Goal: Transaction & Acquisition: Download file/media

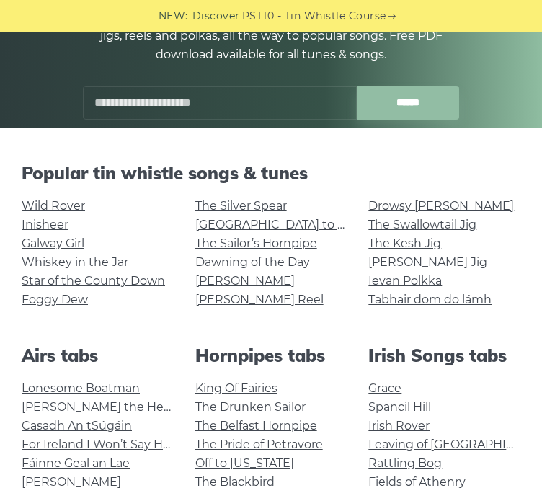
scroll to position [202, 0]
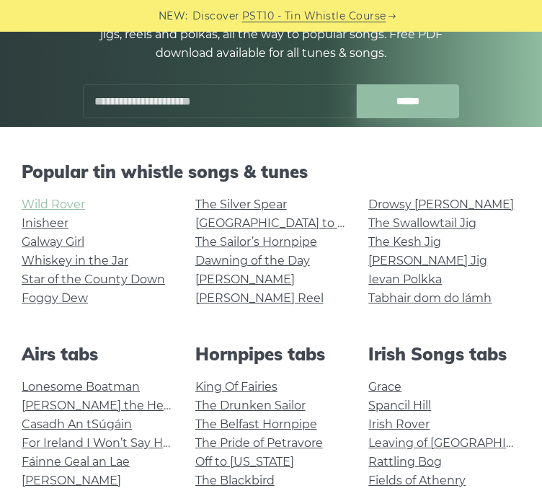
click at [73, 202] on link "Wild Rover" at bounding box center [53, 204] width 63 height 14
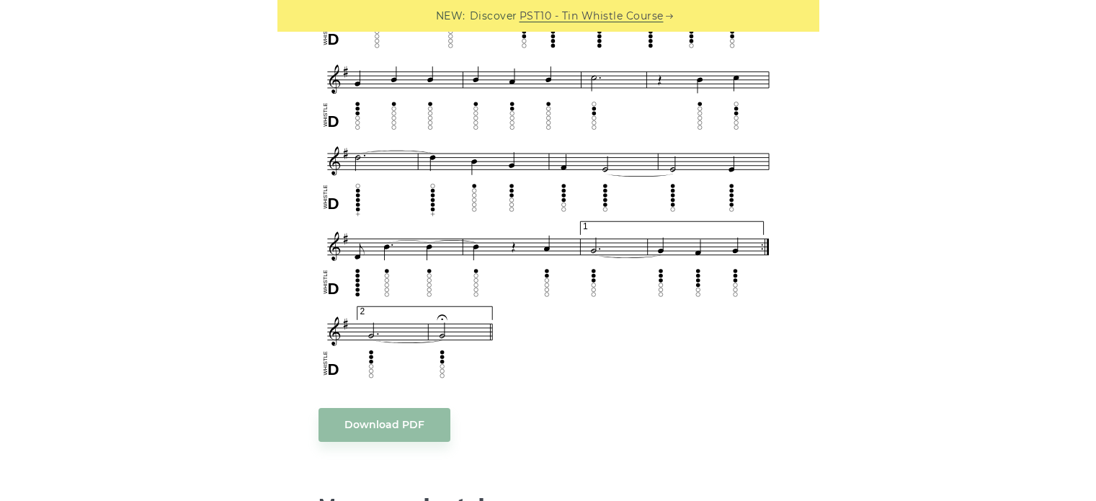
scroll to position [884, 0]
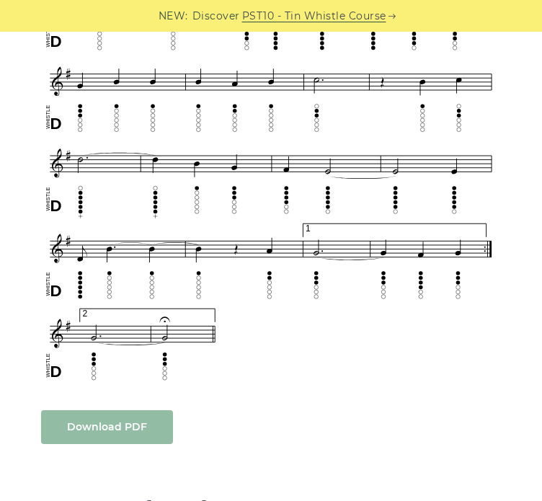
click at [133, 421] on link "Download PDF" at bounding box center [107, 427] width 132 height 34
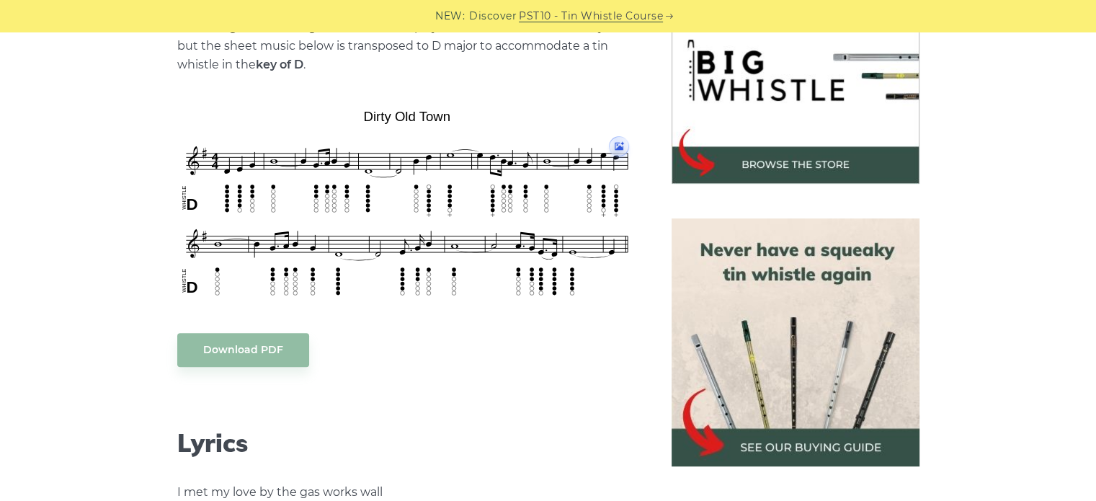
scroll to position [467, 0]
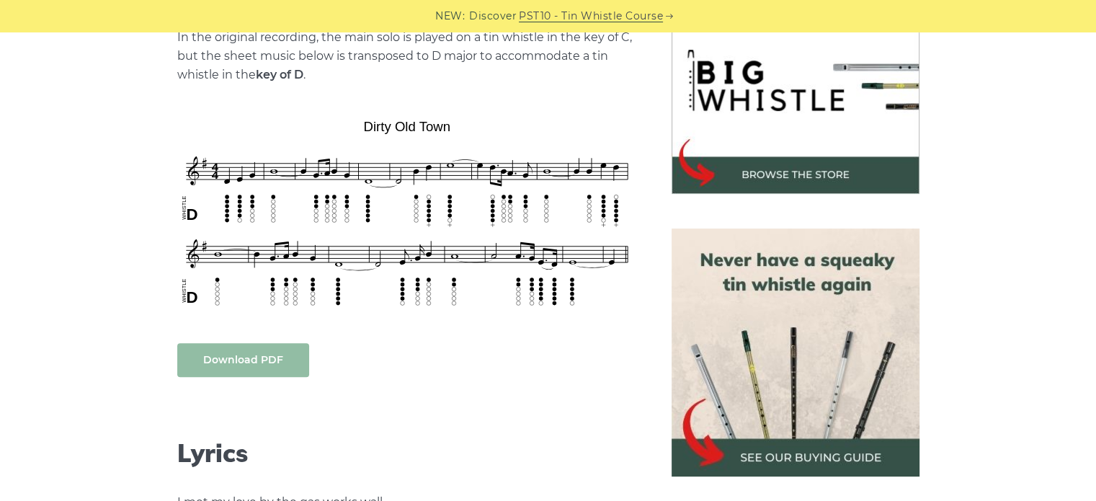
click at [264, 359] on link "Download PDF" at bounding box center [243, 360] width 132 height 34
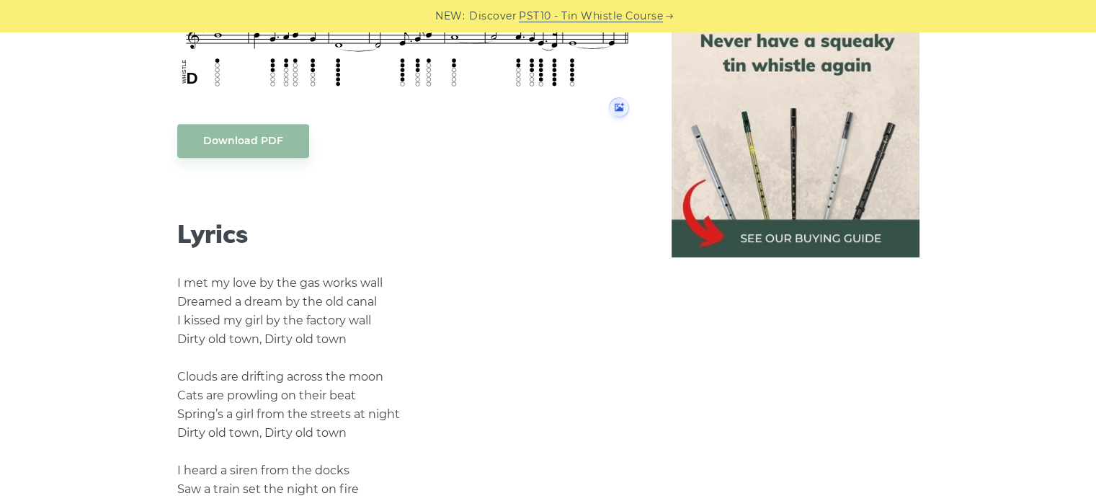
scroll to position [397, 0]
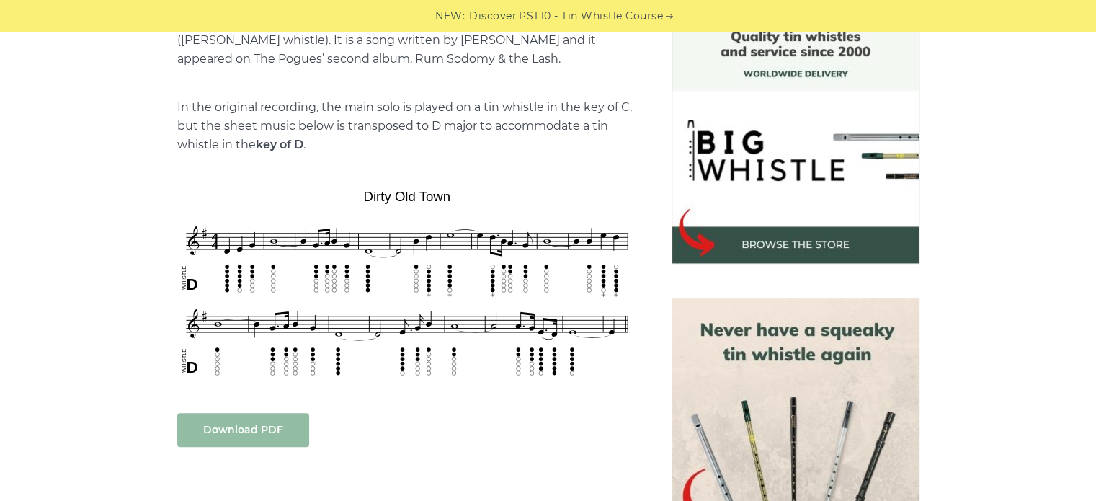
click at [255, 425] on link "Download PDF" at bounding box center [243, 430] width 132 height 34
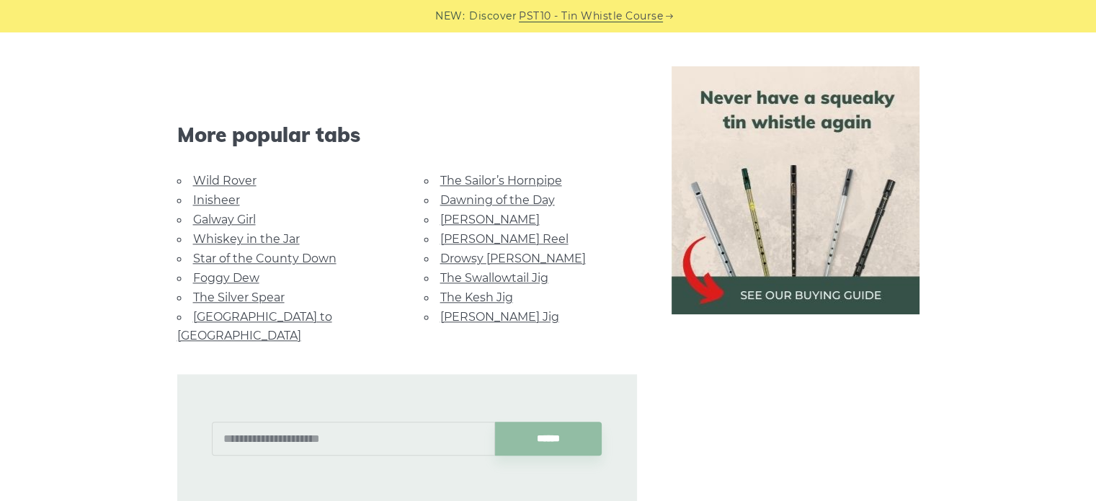
scroll to position [1543, 0]
click at [262, 235] on link "Whiskey in the Jar" at bounding box center [246, 240] width 107 height 14
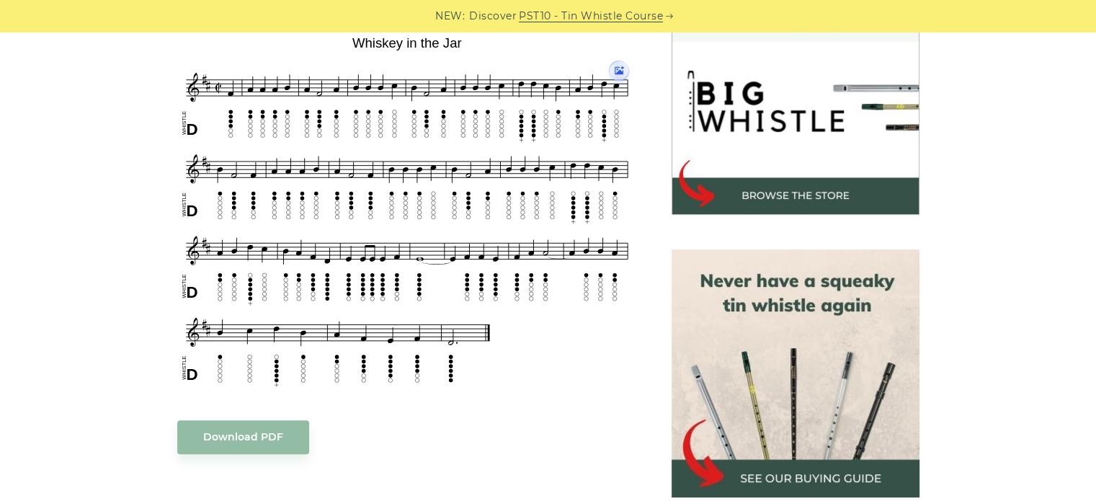
scroll to position [445, 0]
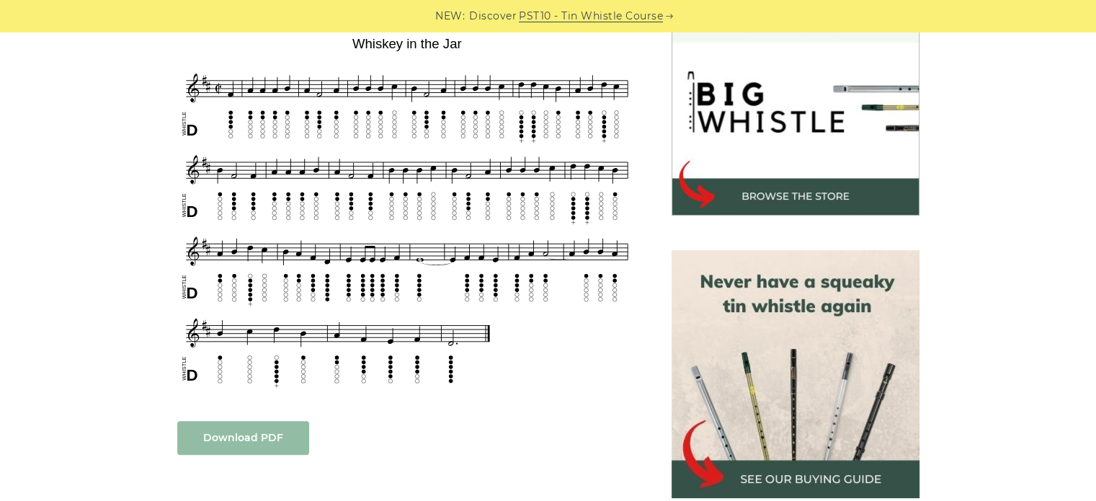
click at [258, 435] on link "Download PDF" at bounding box center [243, 438] width 132 height 34
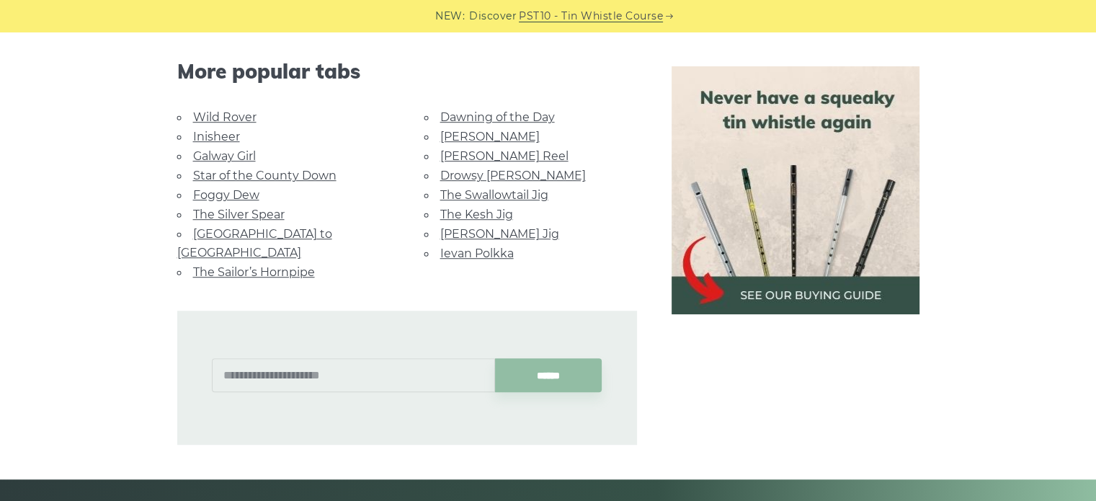
scroll to position [933, 0]
click at [219, 134] on link "Inisheer" at bounding box center [216, 136] width 47 height 14
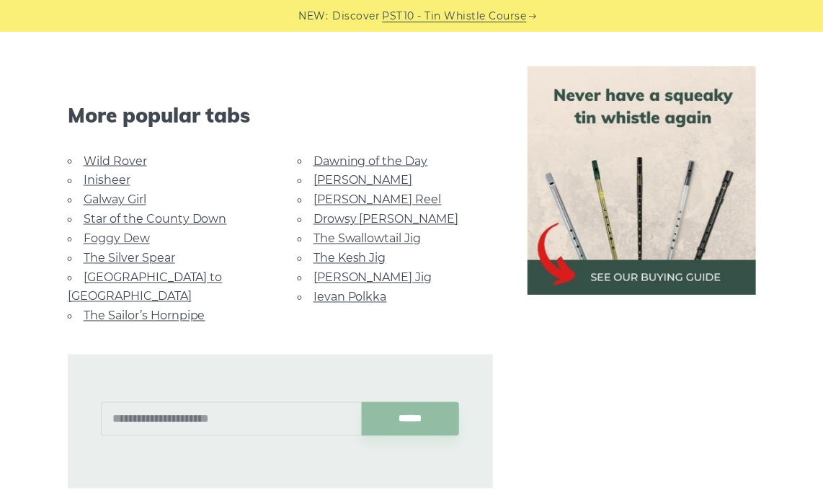
scroll to position [864, 0]
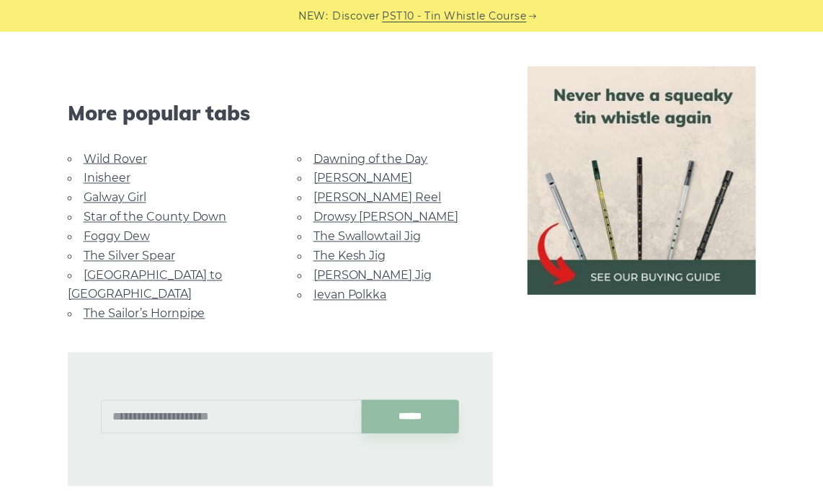
click at [161, 273] on link "[GEOGRAPHIC_DATA] to [GEOGRAPHIC_DATA]" at bounding box center [145, 285] width 155 height 32
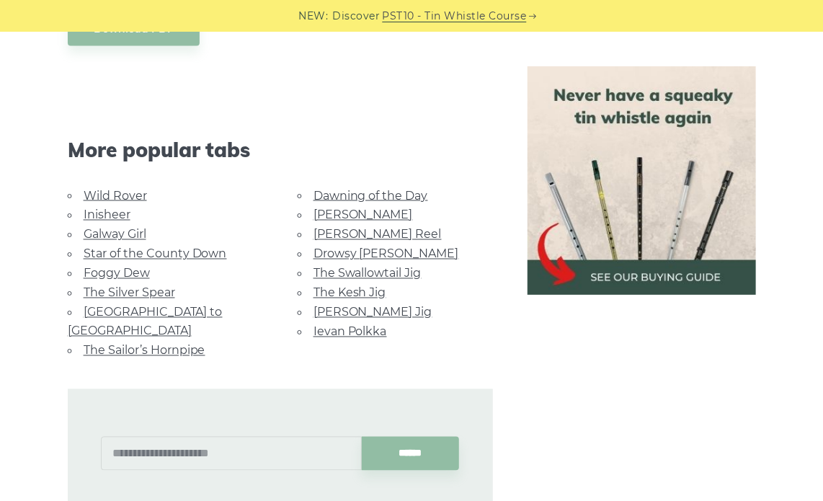
scroll to position [823, 0]
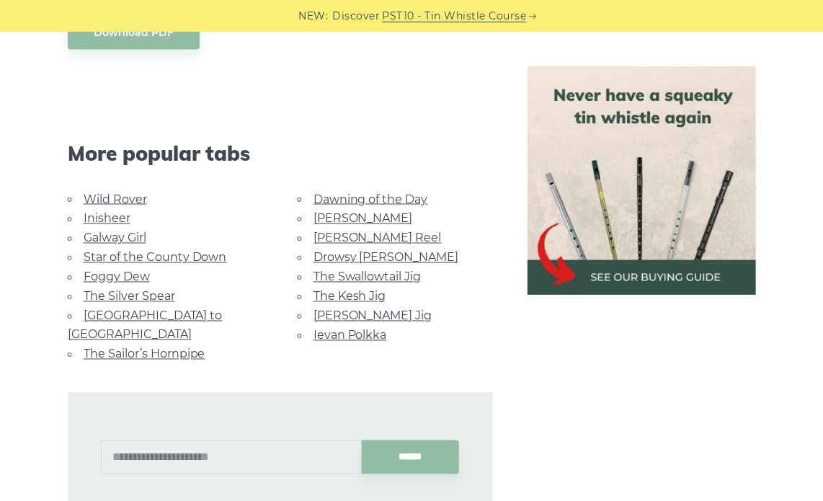
click at [349, 328] on link "Ievan Polkka" at bounding box center [349, 335] width 73 height 14
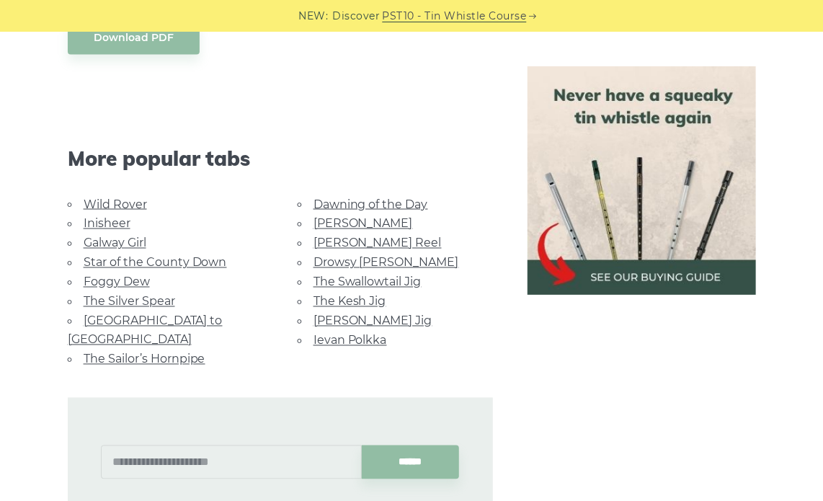
click at [148, 296] on link "The Silver Spear" at bounding box center [129, 302] width 91 height 14
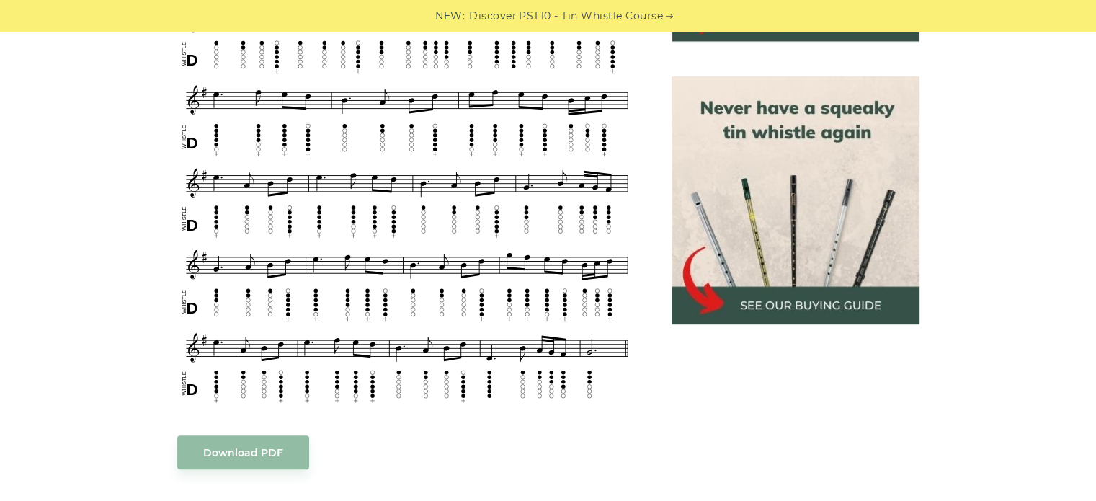
scroll to position [622, 0]
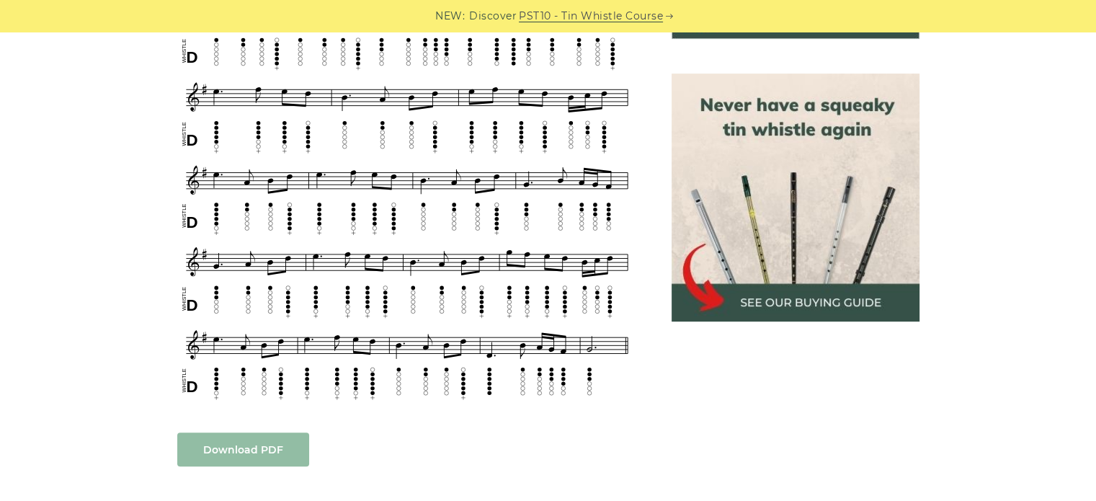
click at [236, 435] on link "Download PDF" at bounding box center [243, 449] width 132 height 34
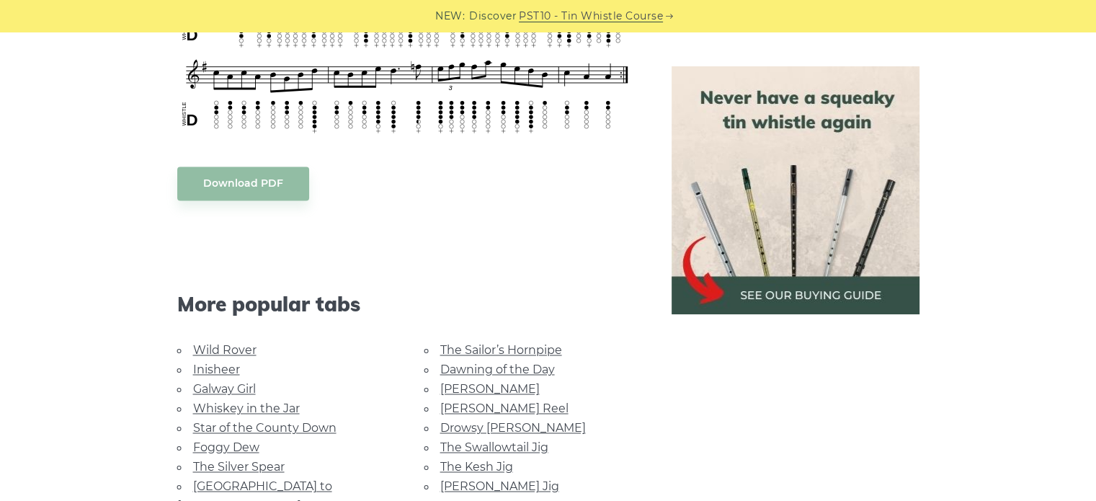
scroll to position [2229, 0]
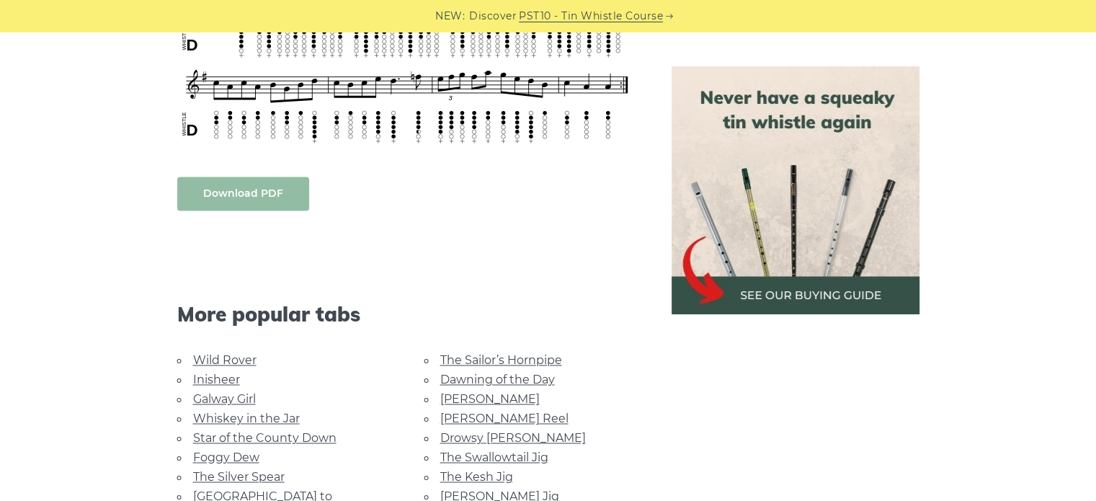
click at [224, 184] on link "Download PDF" at bounding box center [243, 193] width 132 height 34
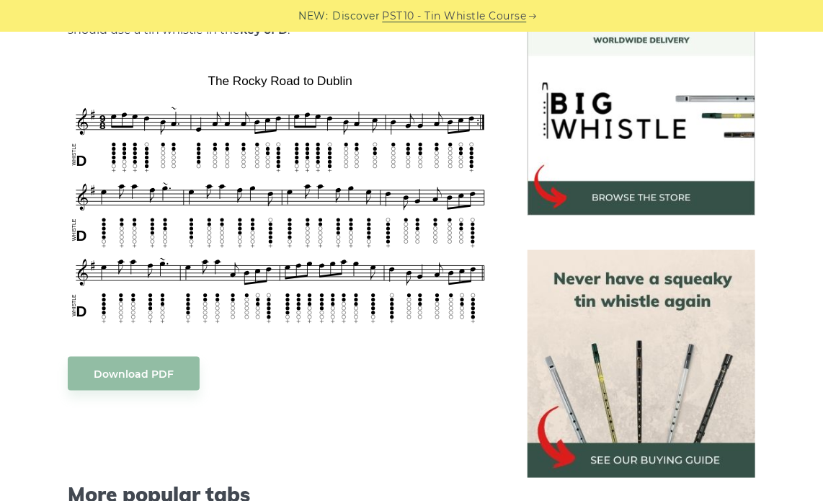
scroll to position [435, 0]
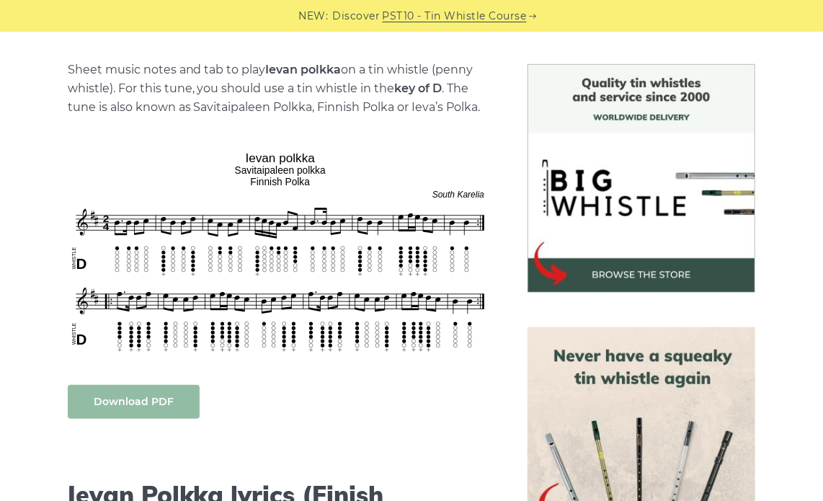
click at [148, 410] on link "Download PDF" at bounding box center [134, 402] width 132 height 34
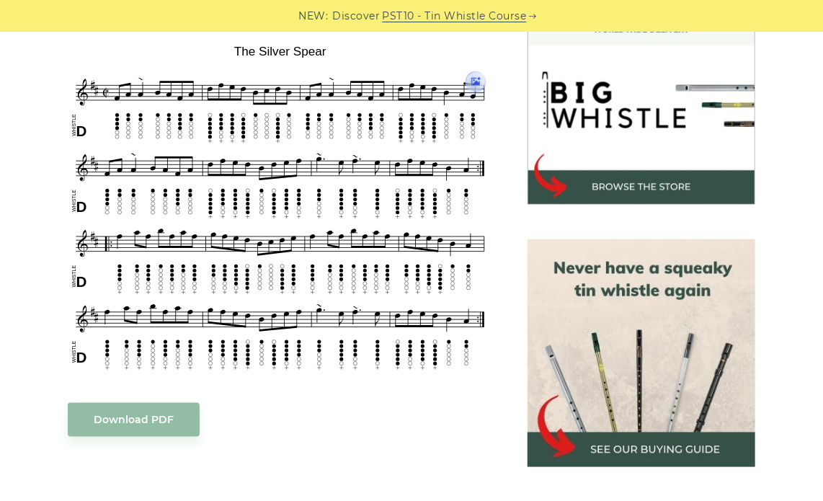
scroll to position [434, 0]
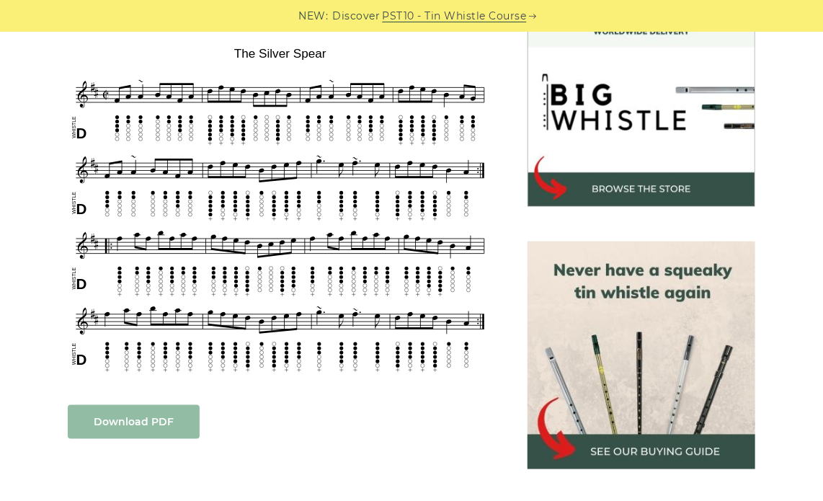
click at [134, 416] on link "Download PDF" at bounding box center [134, 422] width 132 height 34
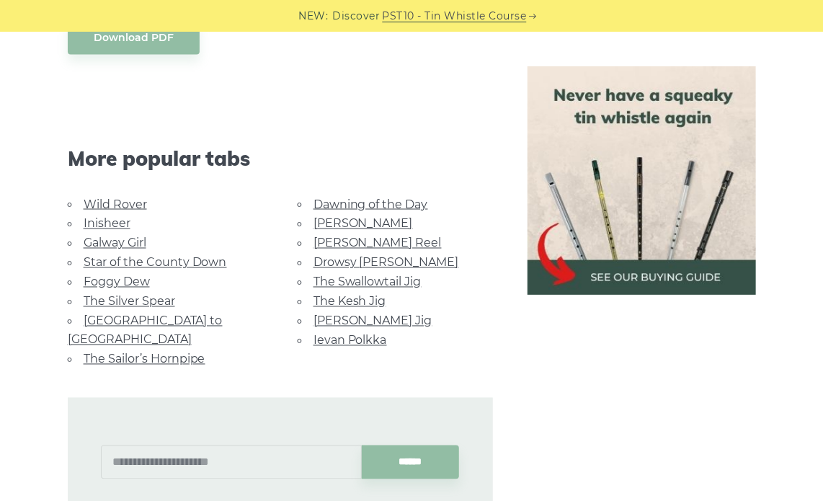
click at [183, 259] on link "Star of the County Down" at bounding box center [155, 263] width 143 height 14
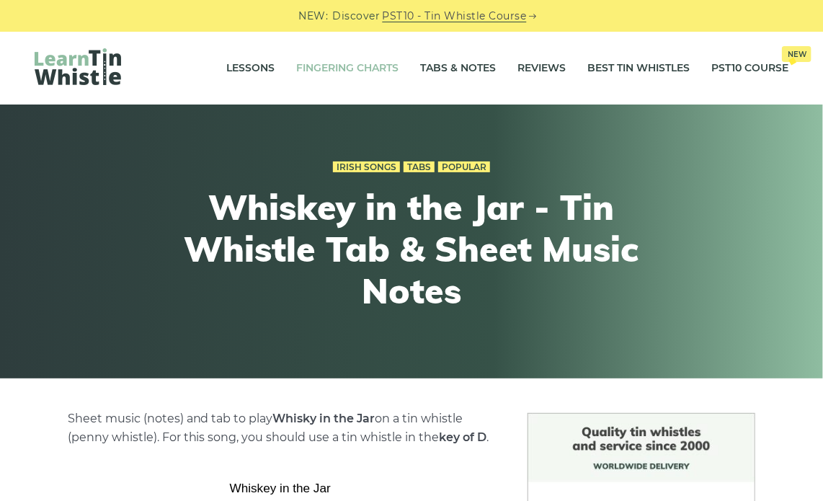
click at [364, 71] on link "Fingering Charts" at bounding box center [347, 68] width 102 height 36
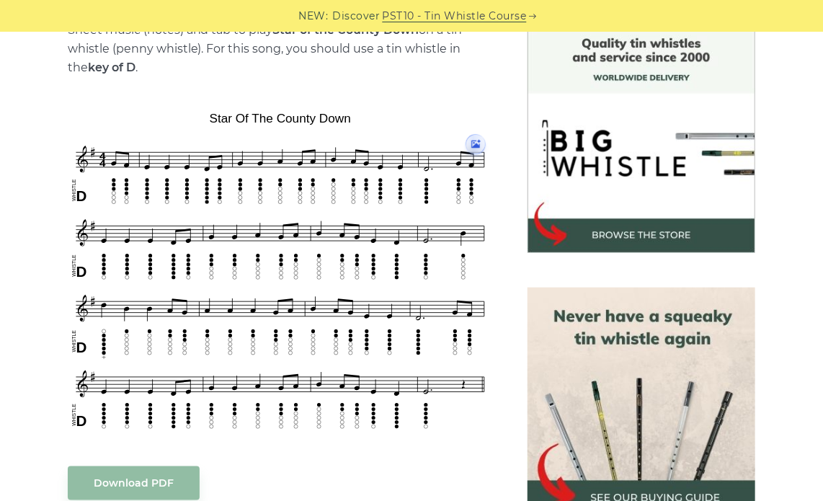
scroll to position [388, 0]
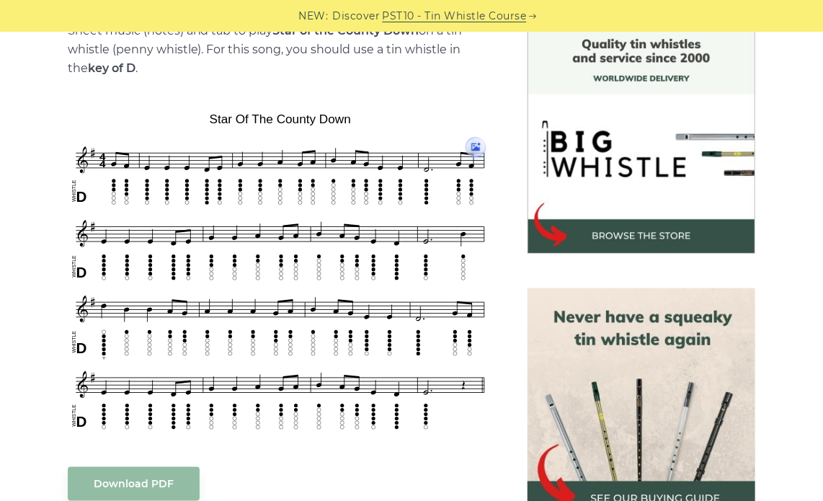
click at [196, 349] on img at bounding box center [280, 272] width 425 height 330
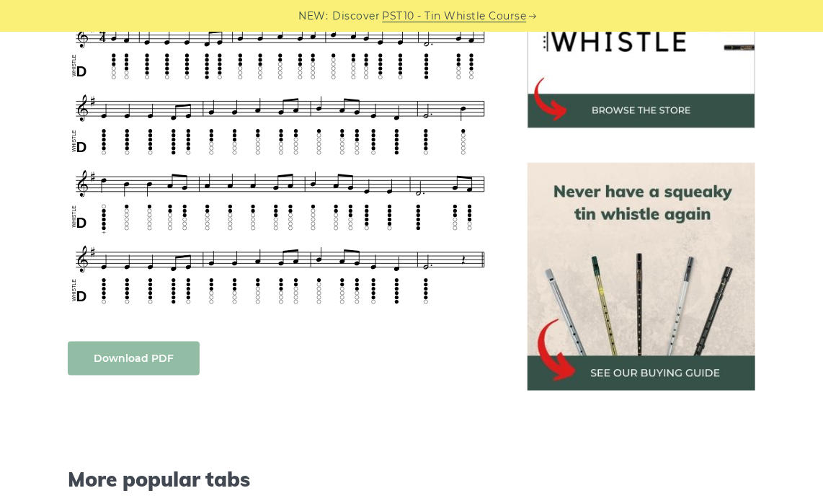
click at [160, 360] on link "Download PDF" at bounding box center [134, 358] width 132 height 34
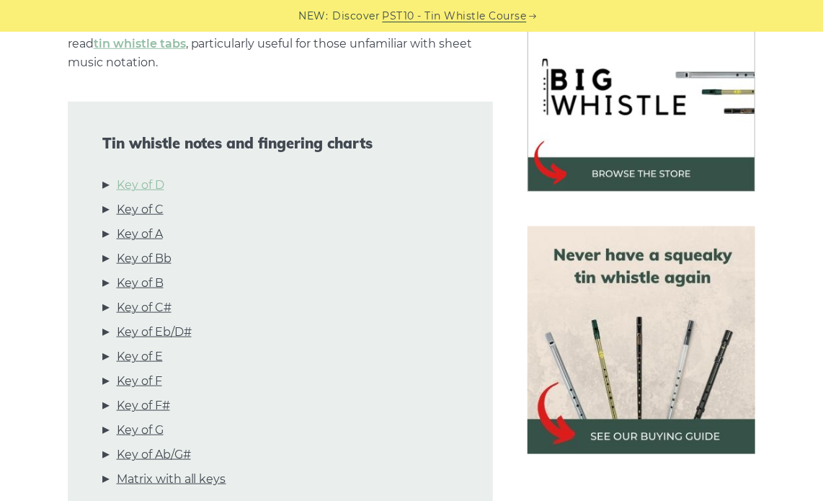
click at [153, 179] on link "Key of D" at bounding box center [141, 185] width 48 height 19
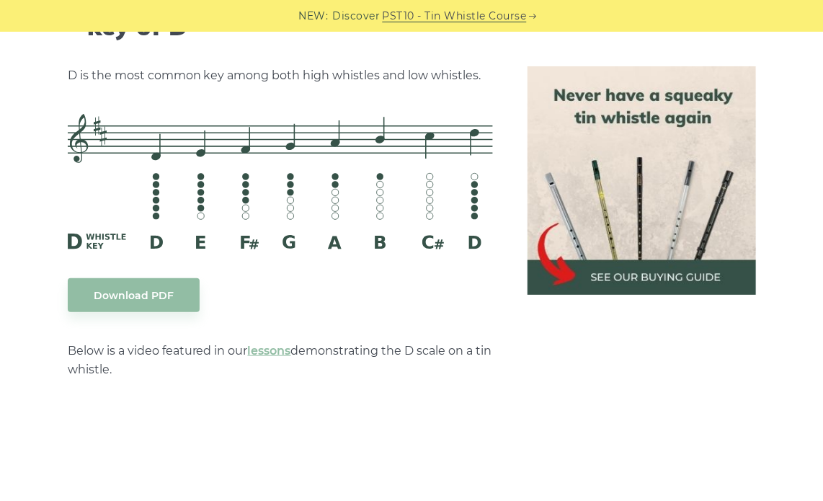
scroll to position [2415, 0]
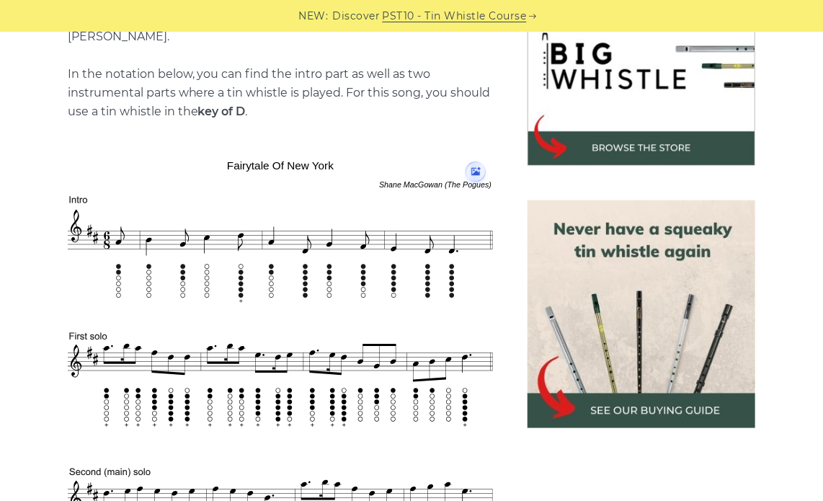
scroll to position [465, 0]
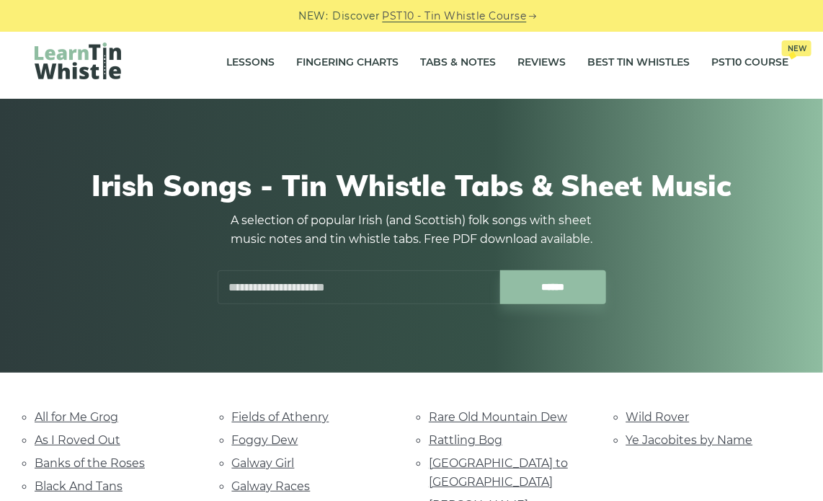
scroll to position [6, 0]
click at [285, 280] on input "text" at bounding box center [359, 287] width 282 height 34
type input "*********"
click at [500, 270] on input "******" at bounding box center [553, 287] width 106 height 34
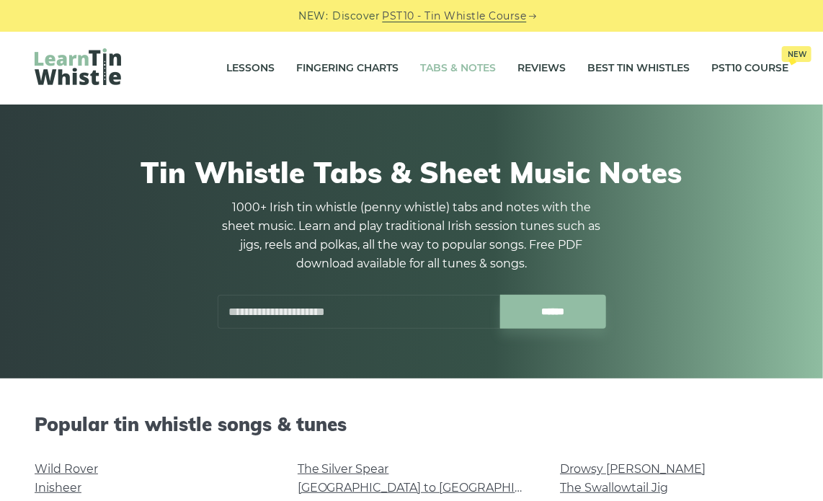
click at [314, 66] on link "Fingering Charts" at bounding box center [347, 68] width 102 height 36
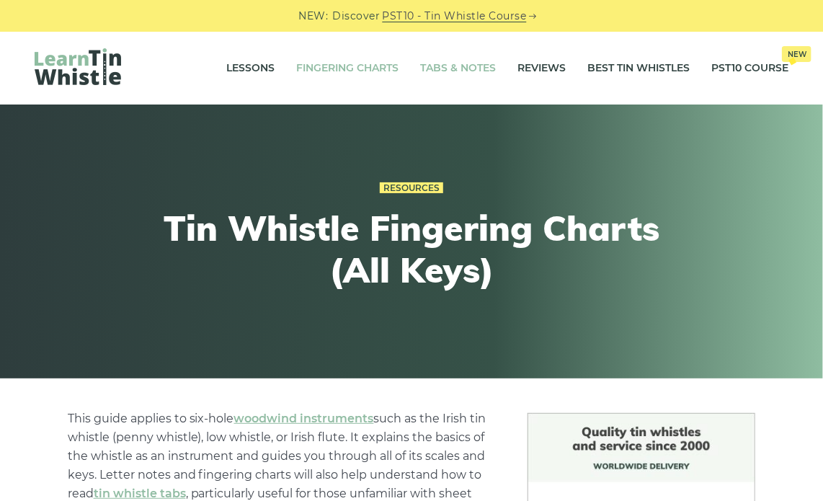
click at [461, 60] on link "Tabs & Notes" at bounding box center [458, 68] width 76 height 36
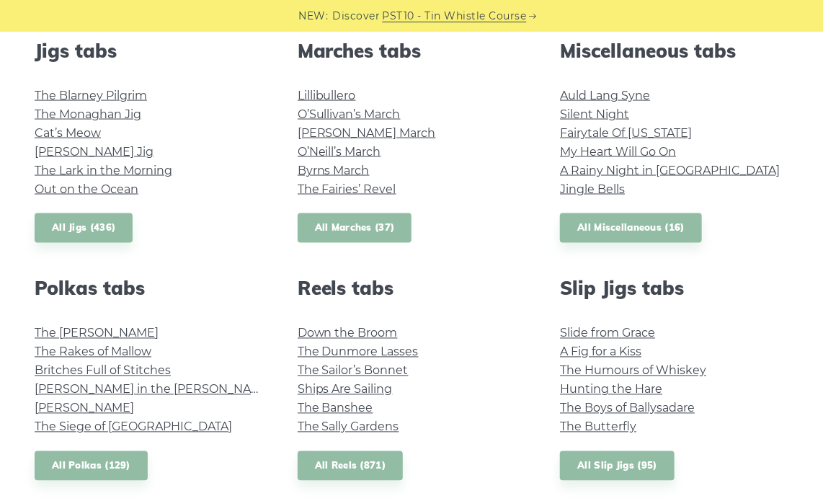
scroll to position [821, 0]
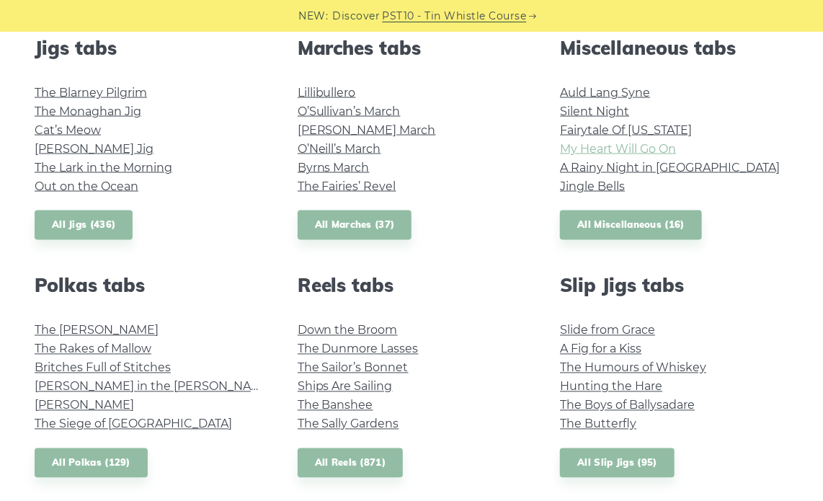
click at [620, 148] on link "My Heart Will Go On" at bounding box center [618, 149] width 116 height 14
click at [612, 165] on link "A Rainy Night in Soho" at bounding box center [670, 168] width 220 height 14
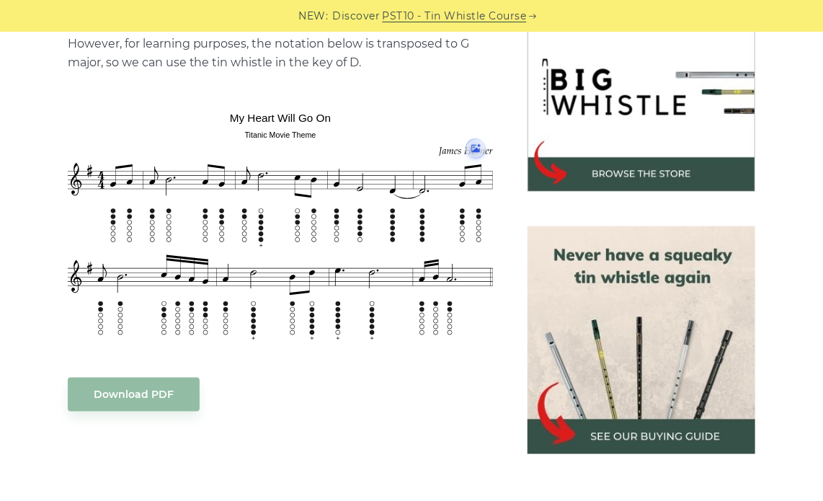
scroll to position [435, 0]
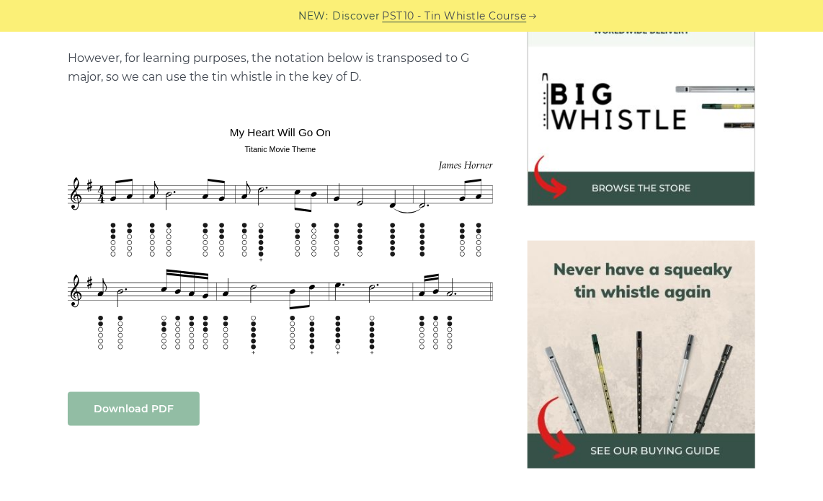
click at [164, 399] on link "Download PDF" at bounding box center [134, 409] width 132 height 34
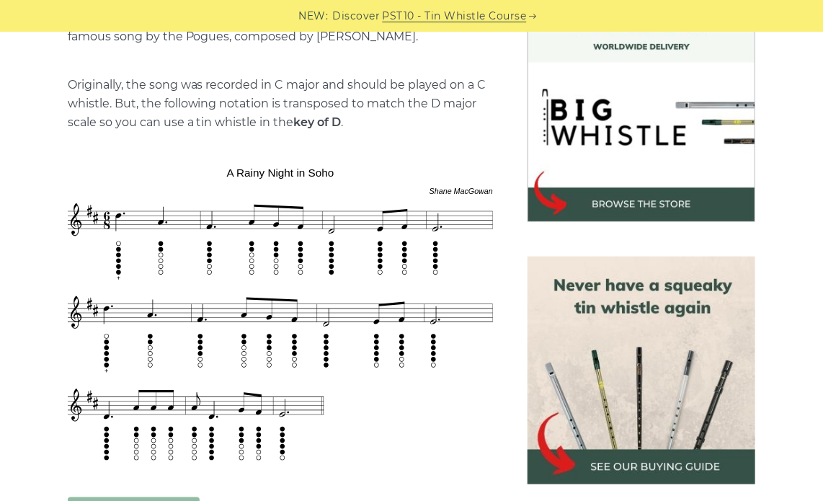
scroll to position [560, 0]
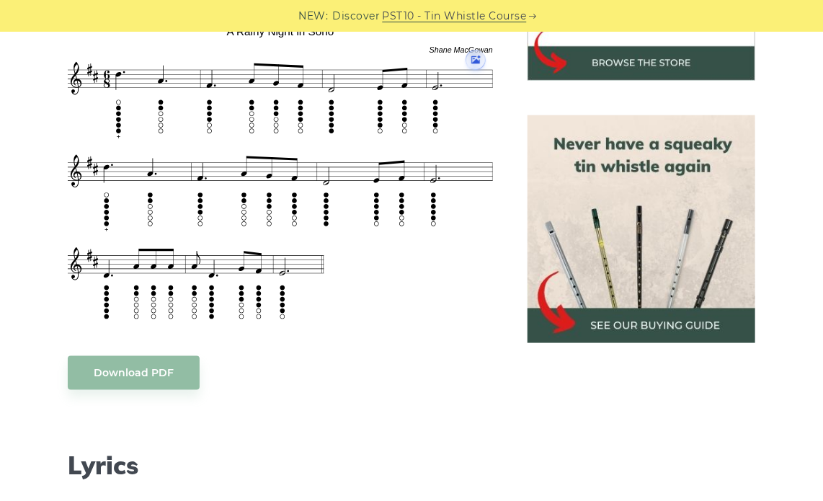
click at [342, 277] on img at bounding box center [280, 173] width 425 height 307
click at [178, 366] on link "Download PDF" at bounding box center [134, 373] width 132 height 34
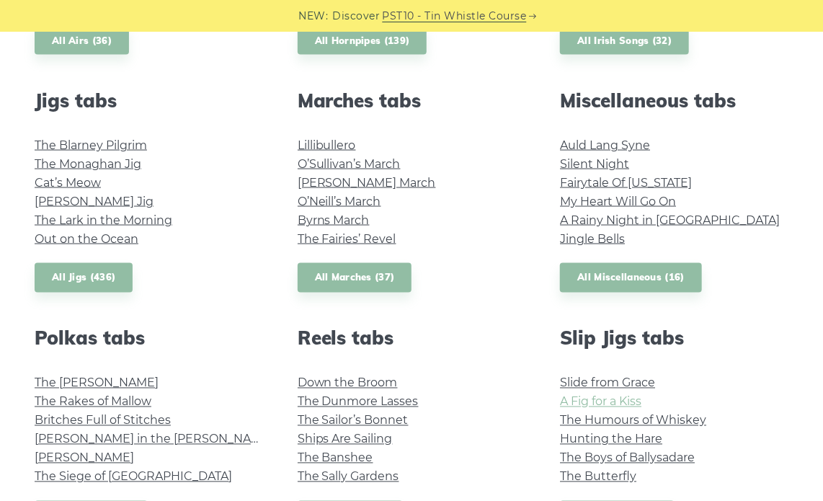
scroll to position [746, 0]
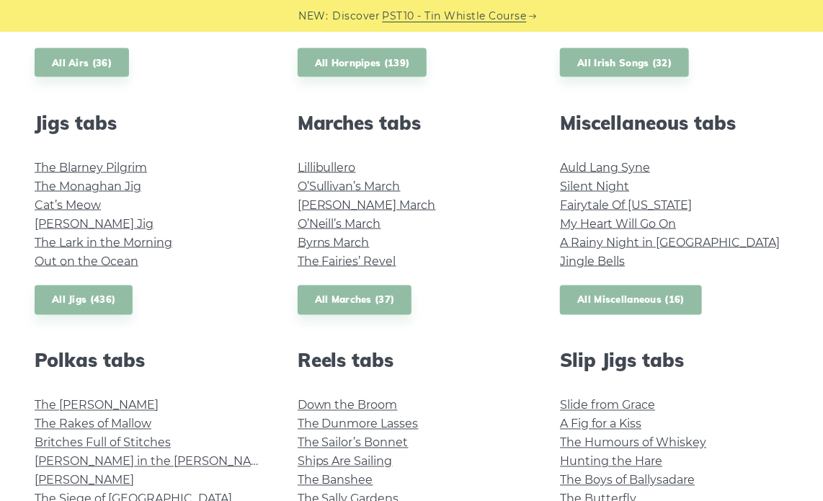
click at [628, 303] on link "All Miscellaneous (16)" at bounding box center [631, 300] width 142 height 30
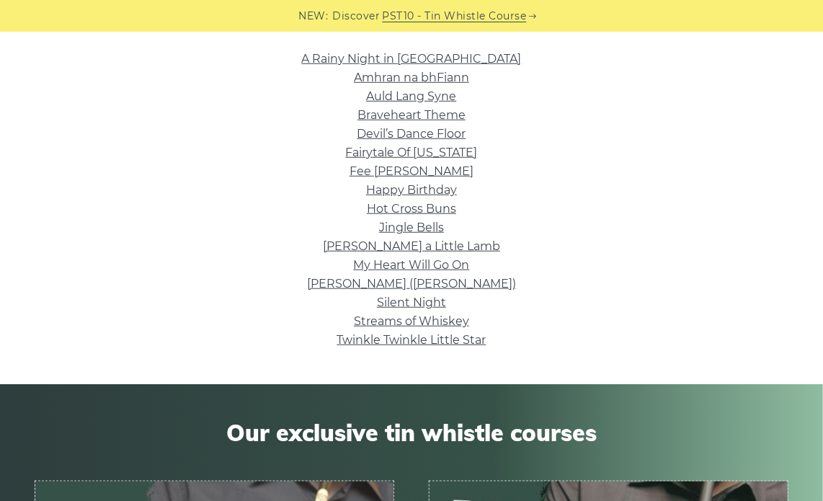
scroll to position [363, 0]
click at [426, 189] on link "Happy Birthday" at bounding box center [411, 190] width 91 height 14
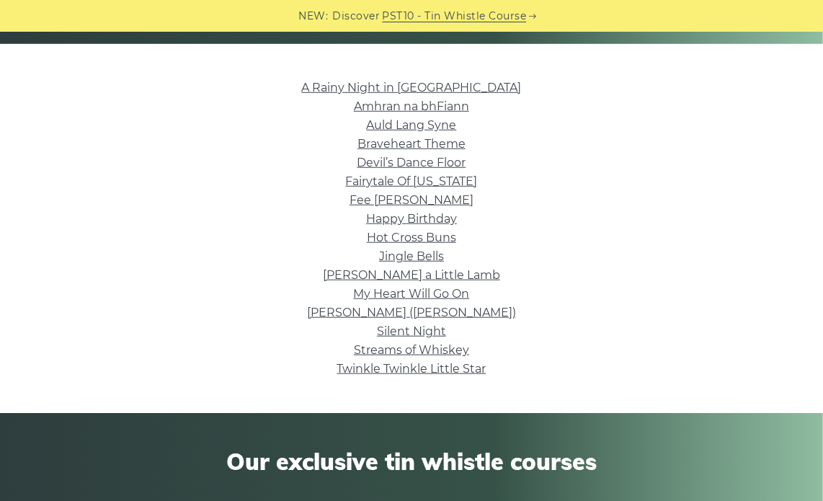
scroll to position [334, 0]
click at [440, 146] on link "Braveheart Theme" at bounding box center [411, 144] width 108 height 14
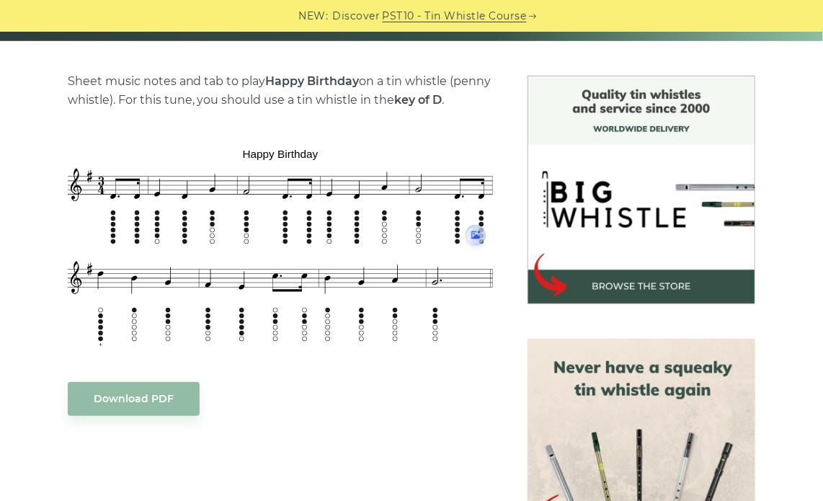
scroll to position [345, 0]
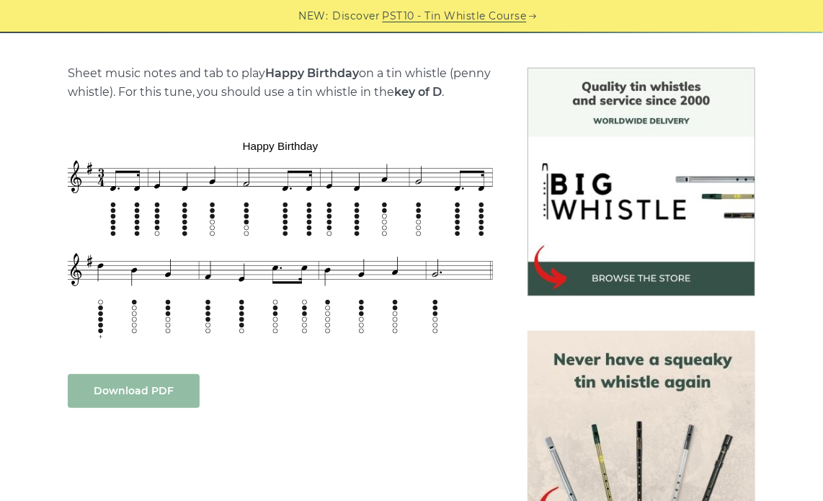
click at [173, 394] on link "Download PDF" at bounding box center [134, 391] width 132 height 34
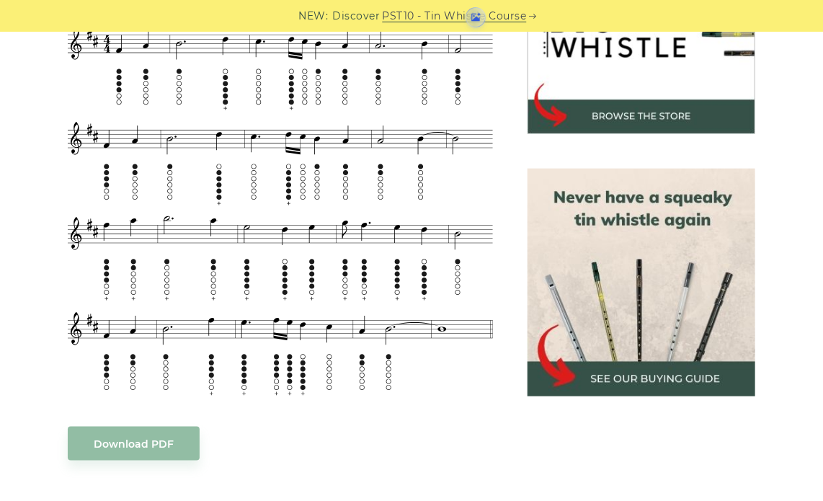
scroll to position [519, 0]
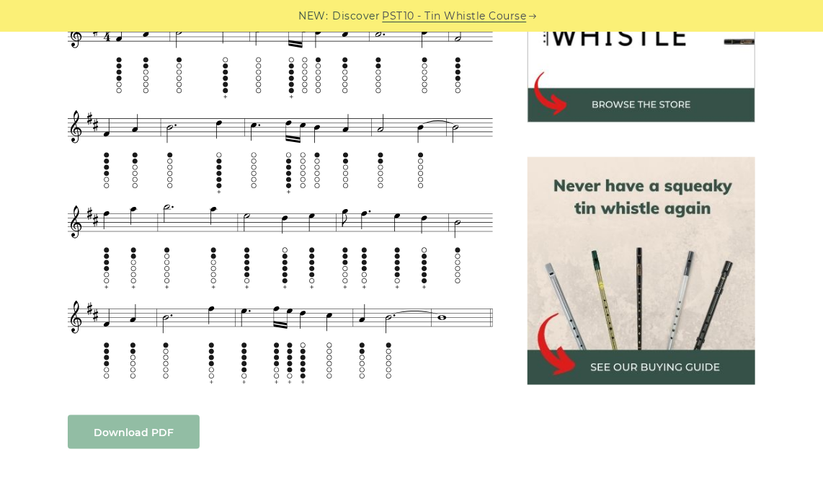
click at [165, 429] on link "Download PDF" at bounding box center [134, 432] width 132 height 34
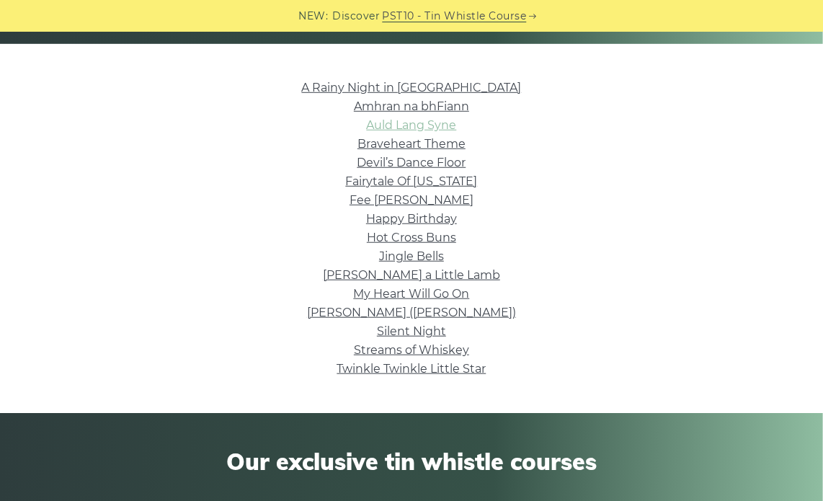
scroll to position [334, 0]
click at [395, 87] on link "A Rainy Night in Soho" at bounding box center [412, 88] width 220 height 14
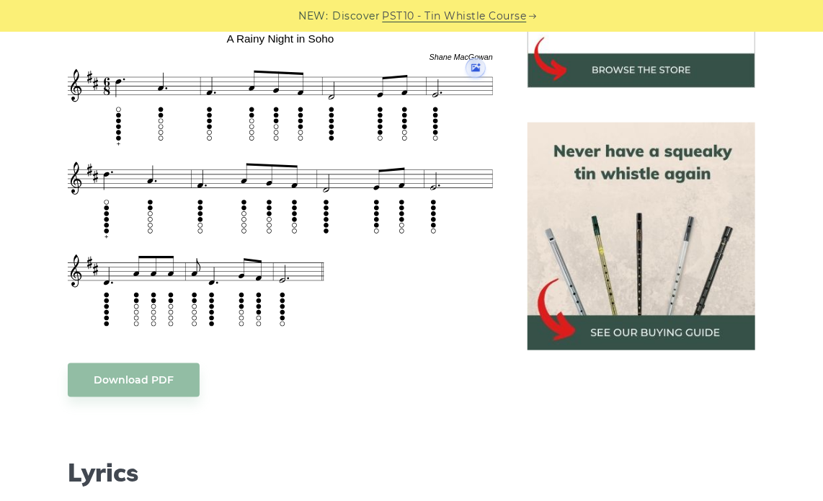
scroll to position [570, 0]
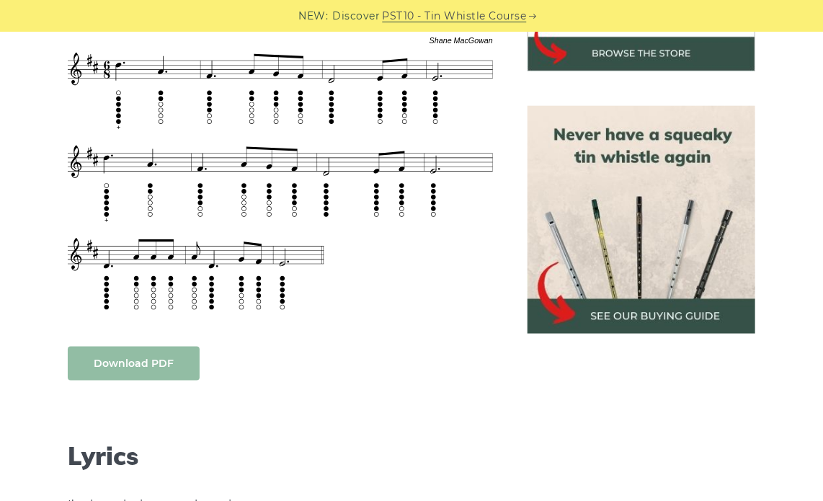
click at [165, 362] on link "Download PDF" at bounding box center [134, 363] width 132 height 34
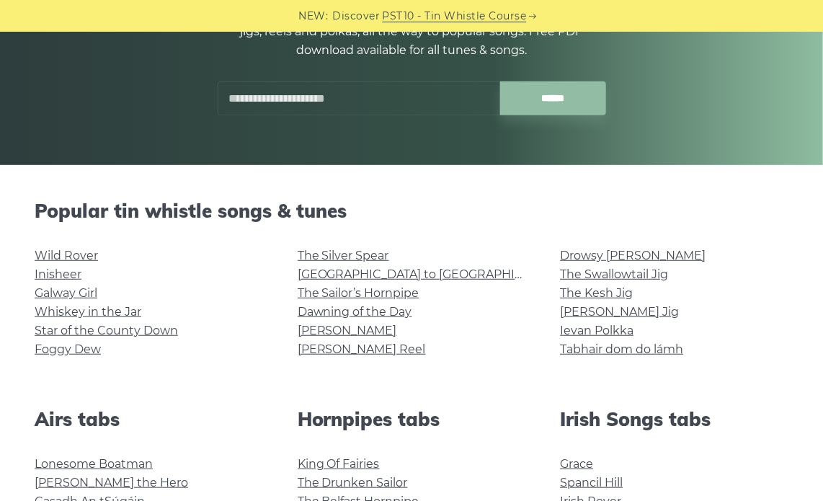
click at [326, 97] on input "text" at bounding box center [359, 98] width 282 height 34
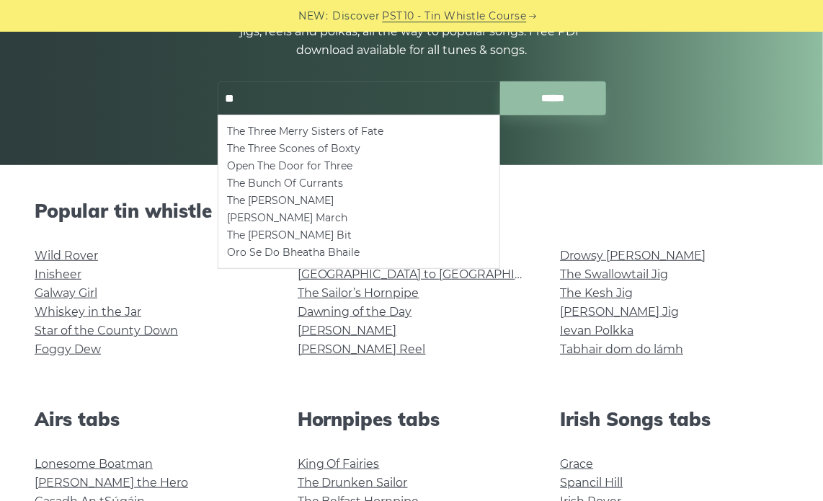
type input "*"
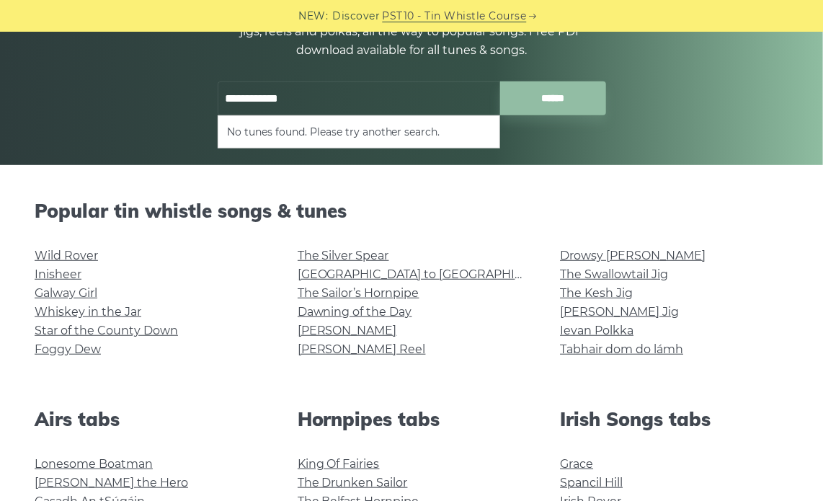
type input "**********"
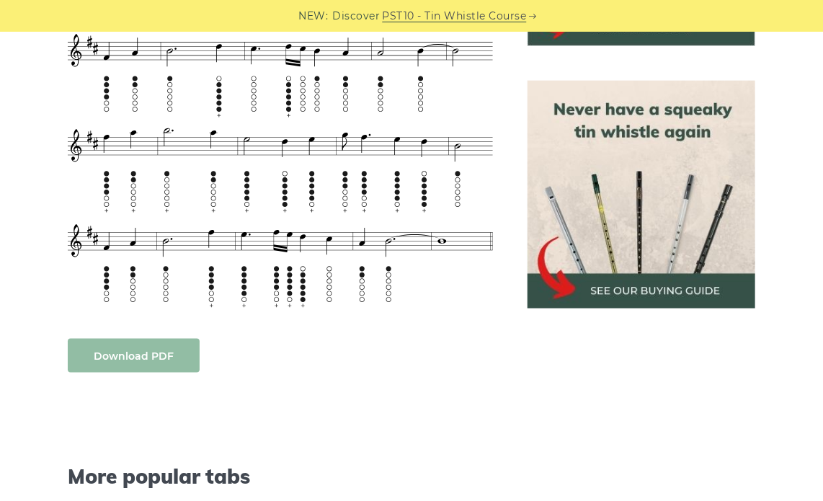
click at [168, 359] on link "Download PDF" at bounding box center [134, 356] width 132 height 34
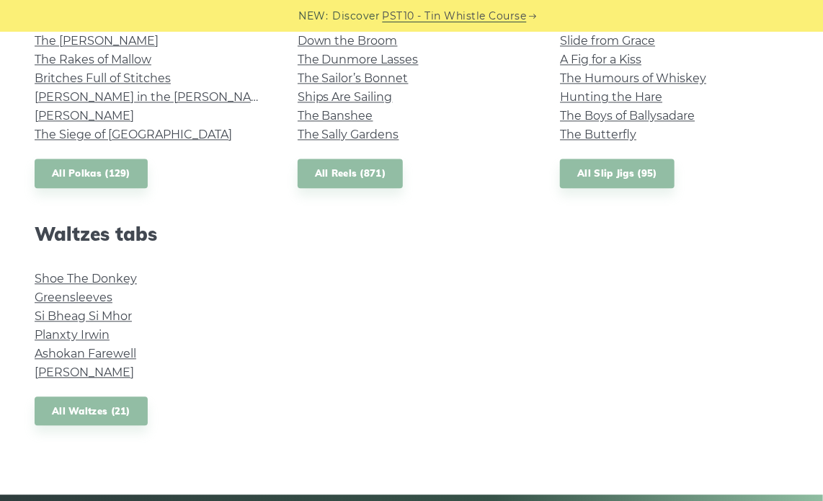
scroll to position [1109, 0]
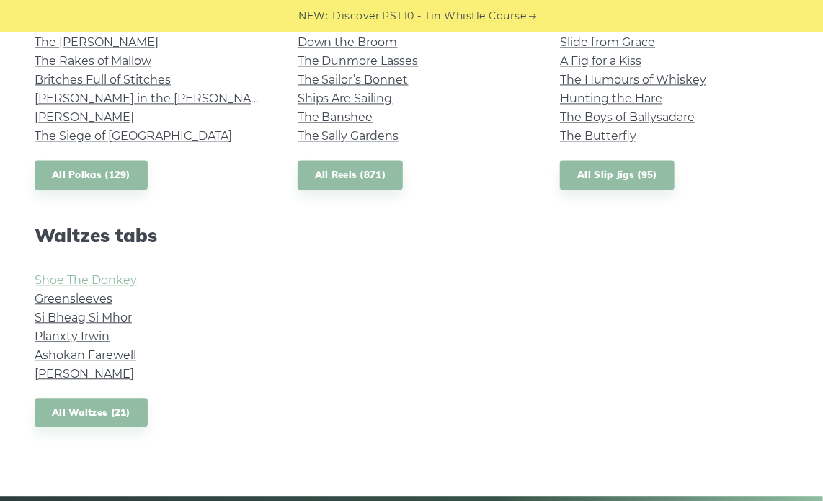
click at [121, 282] on link "Shoe The Donkey" at bounding box center [86, 280] width 102 height 14
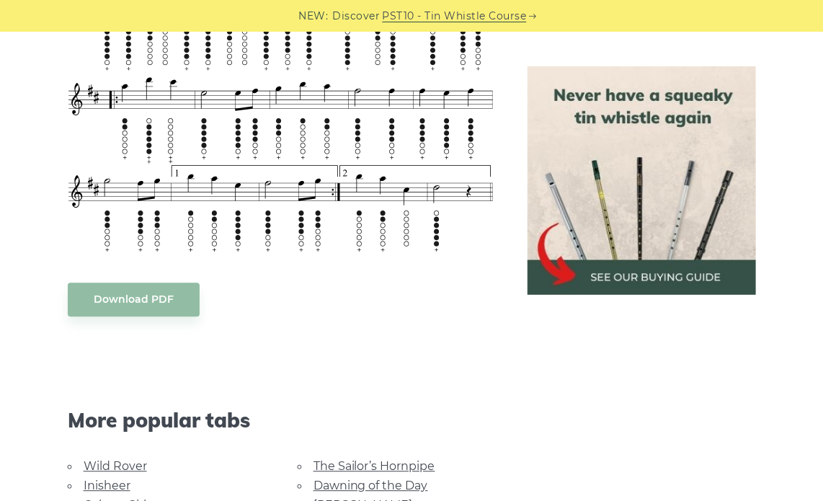
scroll to position [1118, 0]
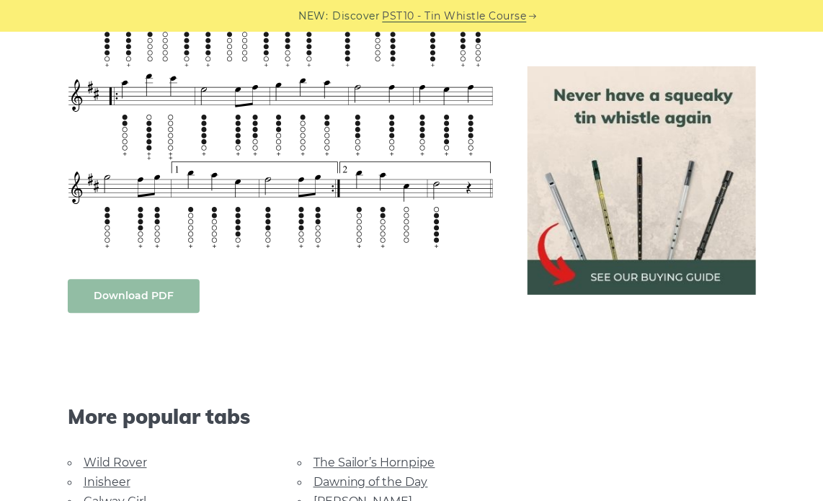
click at [138, 279] on link "Download PDF" at bounding box center [134, 296] width 132 height 34
